Goal: Navigation & Orientation: Find specific page/section

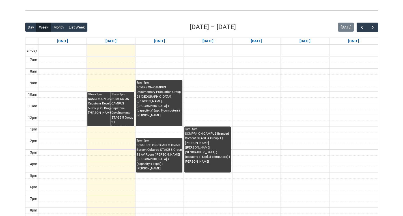
scroll to position [128, 0]
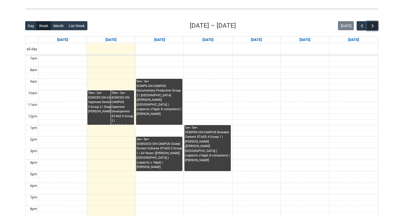
click at [374, 29] on button "button" at bounding box center [372, 25] width 11 height 9
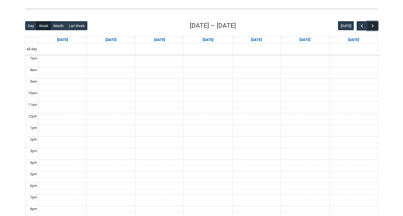
click at [374, 28] on span "button" at bounding box center [373, 26] width 6 height 6
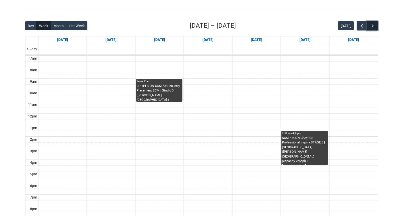
click at [374, 28] on span "button" at bounding box center [373, 26] width 6 height 6
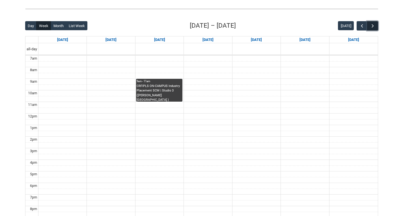
click at [374, 28] on span "button" at bounding box center [373, 26] width 6 height 6
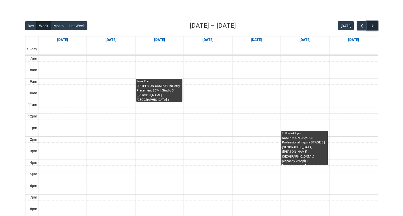
click at [374, 28] on span "button" at bounding box center [373, 26] width 6 height 6
click at [362, 26] on span "button" at bounding box center [362, 26] width 6 height 6
click at [359, 25] on span "button" at bounding box center [362, 26] width 6 height 6
